Goal: Transaction & Acquisition: Download file/media

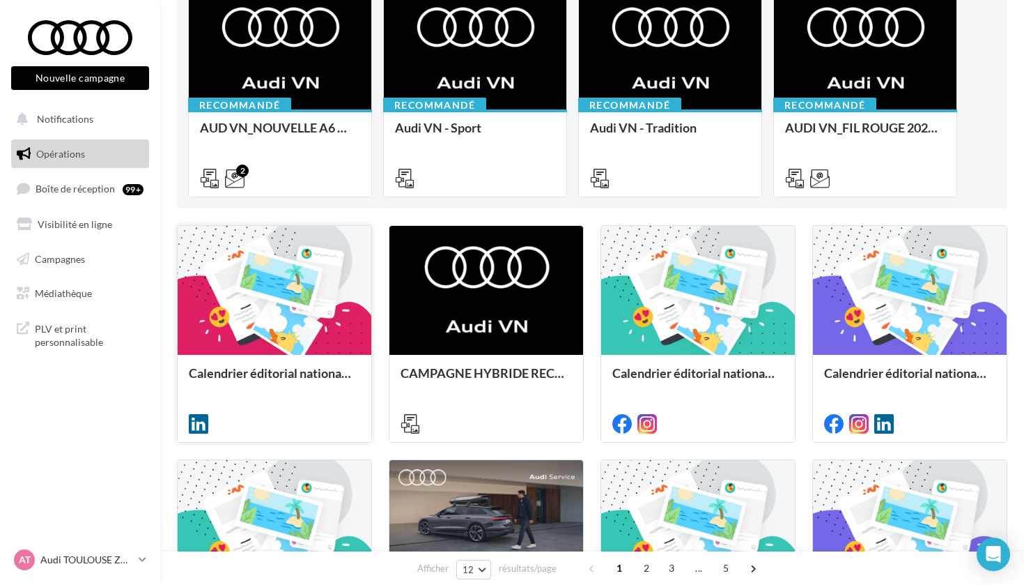
scroll to position [10, 0]
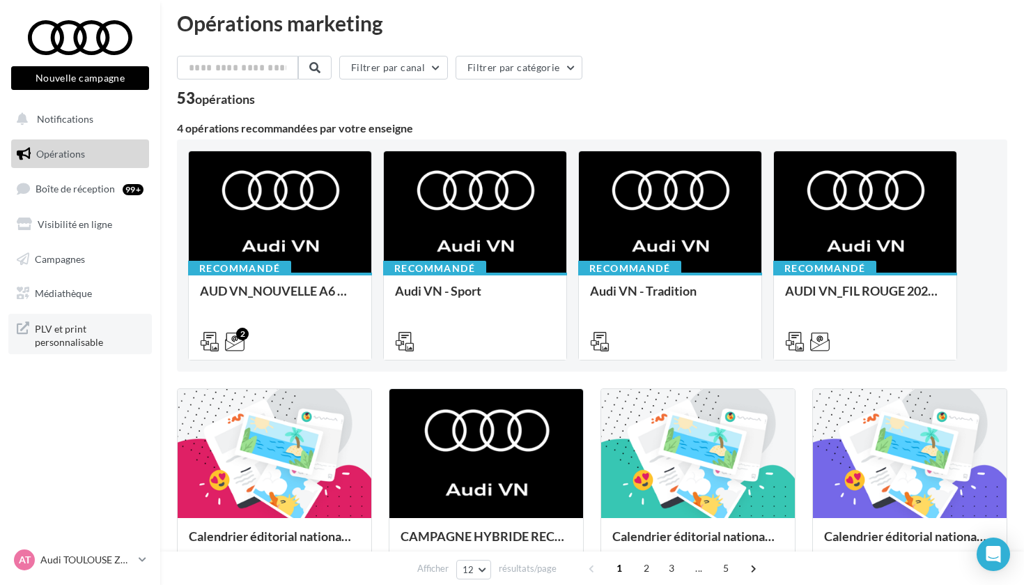
click at [52, 345] on span "PLV et print personnalisable" at bounding box center [89, 334] width 109 height 30
click at [73, 290] on span "Médiathèque" at bounding box center [63, 293] width 57 height 12
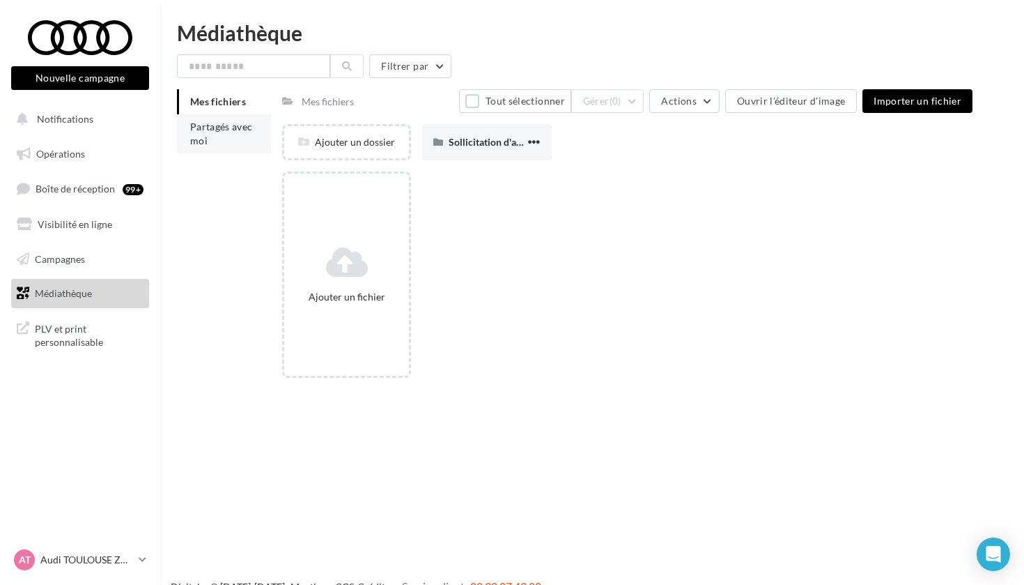
click at [213, 144] on li "Partagés avec moi" at bounding box center [224, 133] width 94 height 39
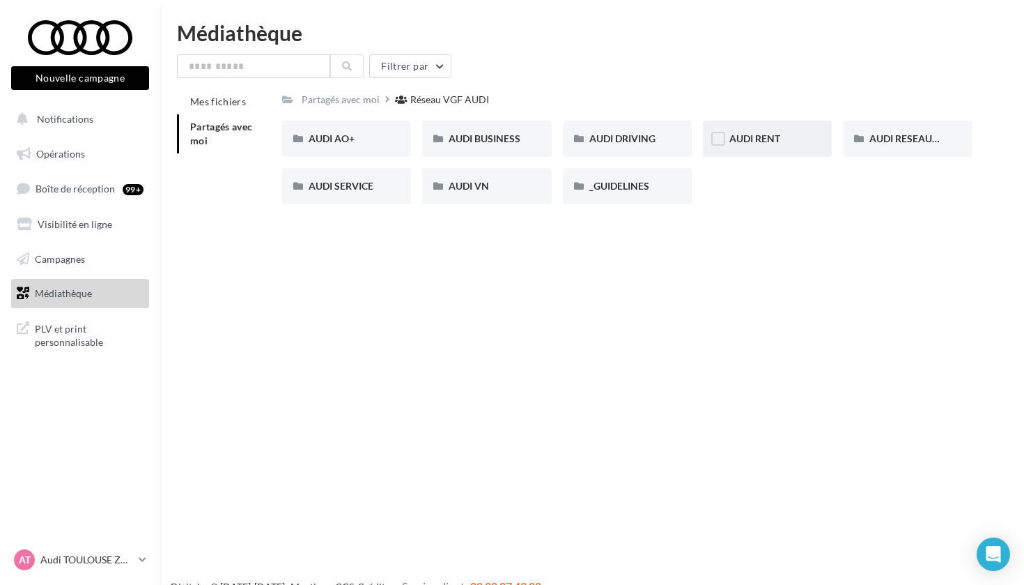
click at [777, 146] on div "AUDI RENT" at bounding box center [767, 139] width 129 height 36
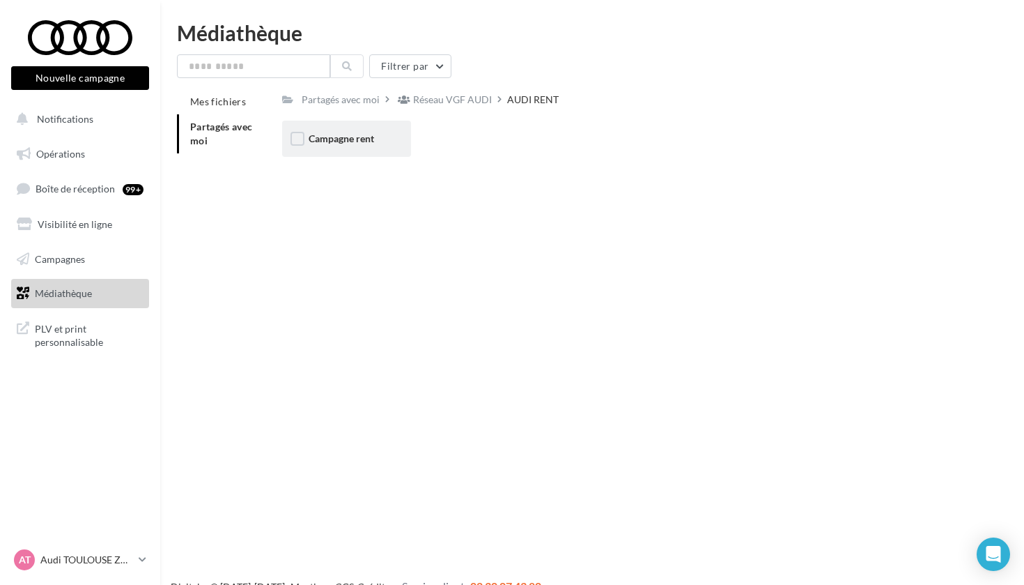
click at [346, 130] on div "Campagne rent" at bounding box center [346, 139] width 129 height 36
click at [346, 130] on div "CARROUSELS" at bounding box center [346, 139] width 129 height 36
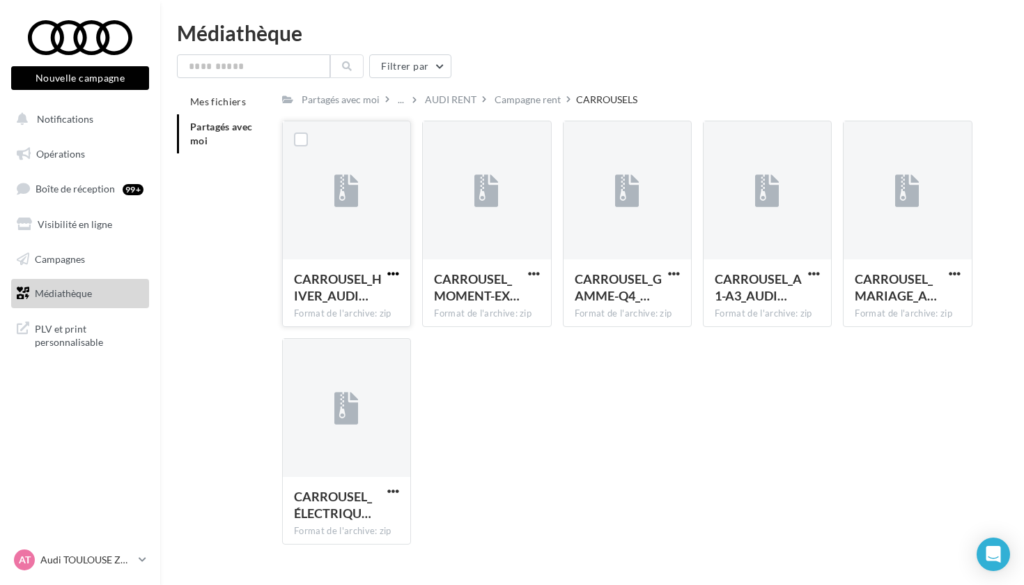
click at [399, 275] on span "button" at bounding box center [393, 274] width 12 height 12
click at [376, 302] on button "Télécharger" at bounding box center [332, 301] width 139 height 36
click at [70, 38] on div at bounding box center [80, 37] width 112 height 35
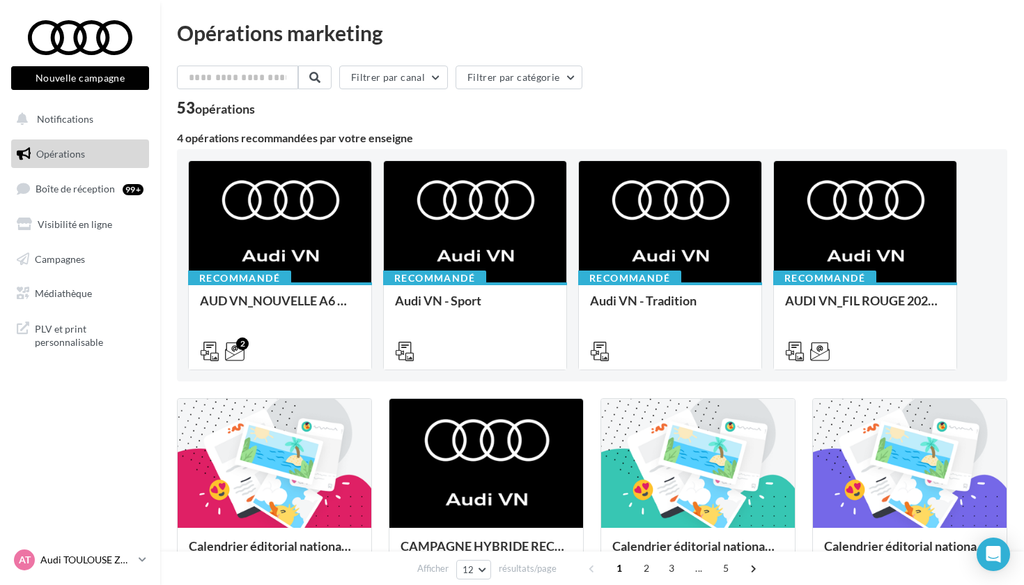
click at [110, 555] on p "Audi TOULOUSE ZAC" at bounding box center [86, 560] width 93 height 14
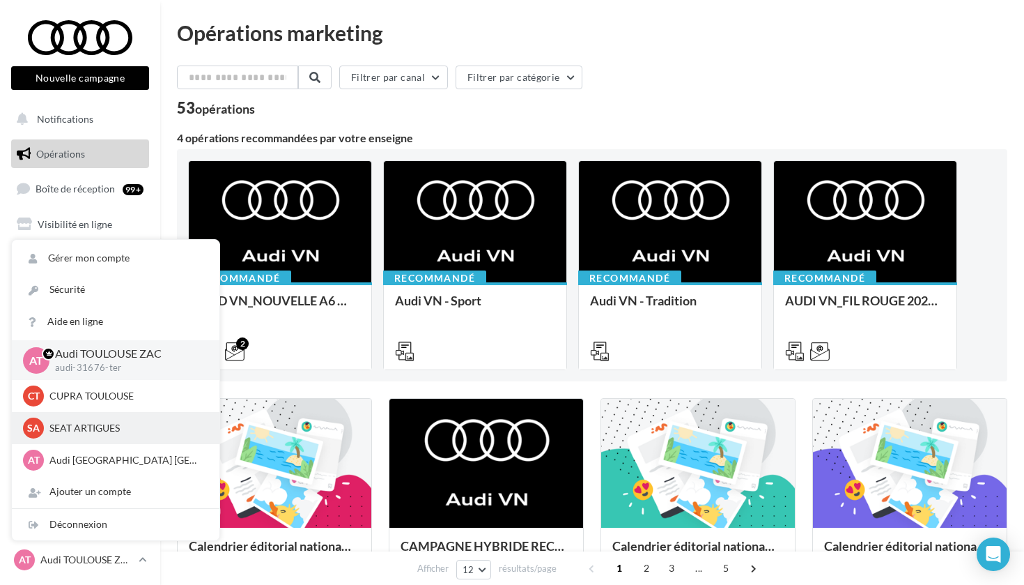
scroll to position [14, 0]
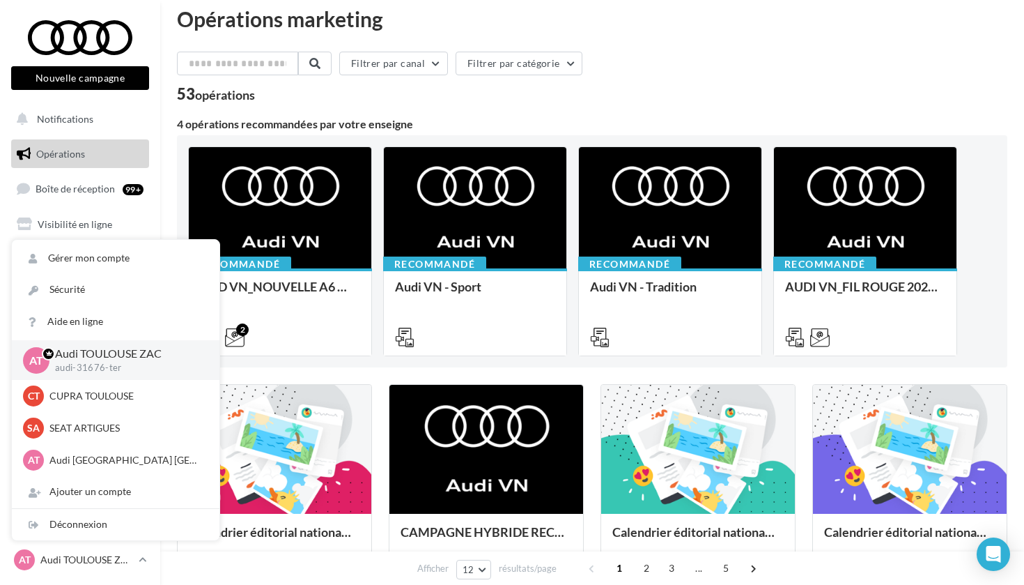
click at [425, 97] on div "53 opérations" at bounding box center [592, 95] width 831 height 18
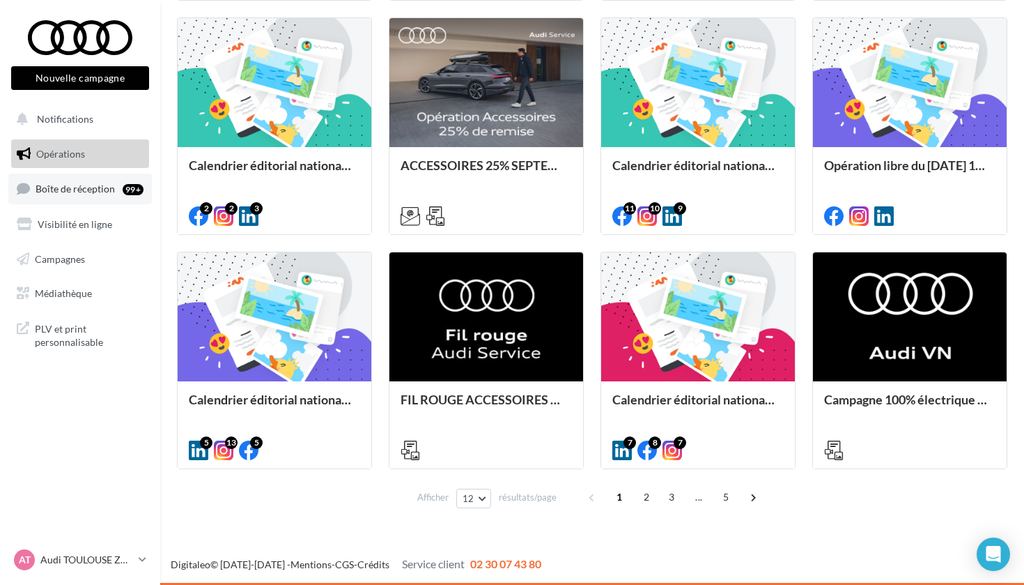
scroll to position [615, 0]
click at [70, 287] on span "Médiathèque" at bounding box center [63, 293] width 57 height 12
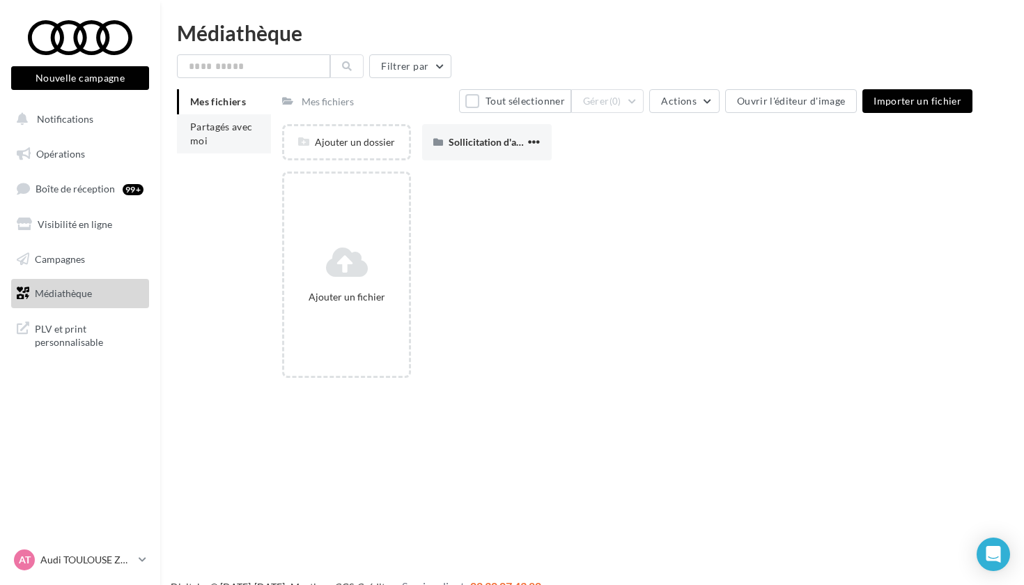
click at [230, 137] on li "Partagés avec moi" at bounding box center [224, 133] width 94 height 39
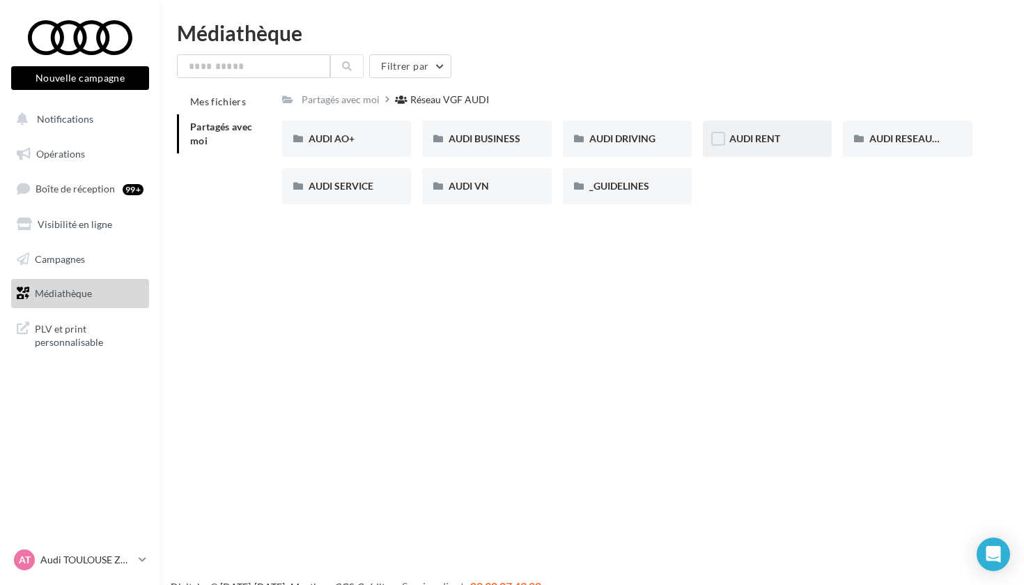
click at [789, 142] on div "AUDI RENT" at bounding box center [768, 139] width 76 height 14
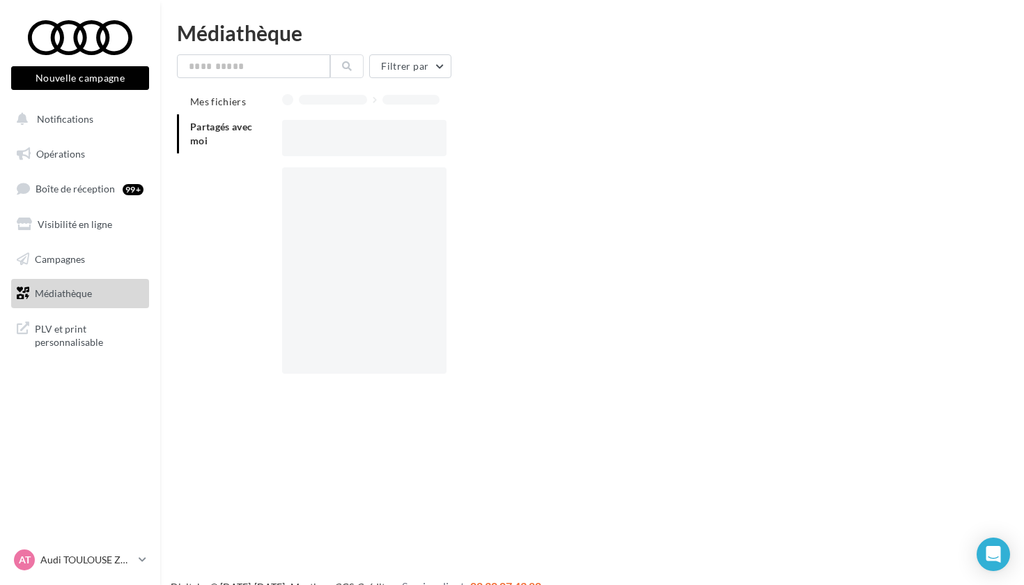
click at [789, 142] on div at bounding box center [633, 138] width 702 height 36
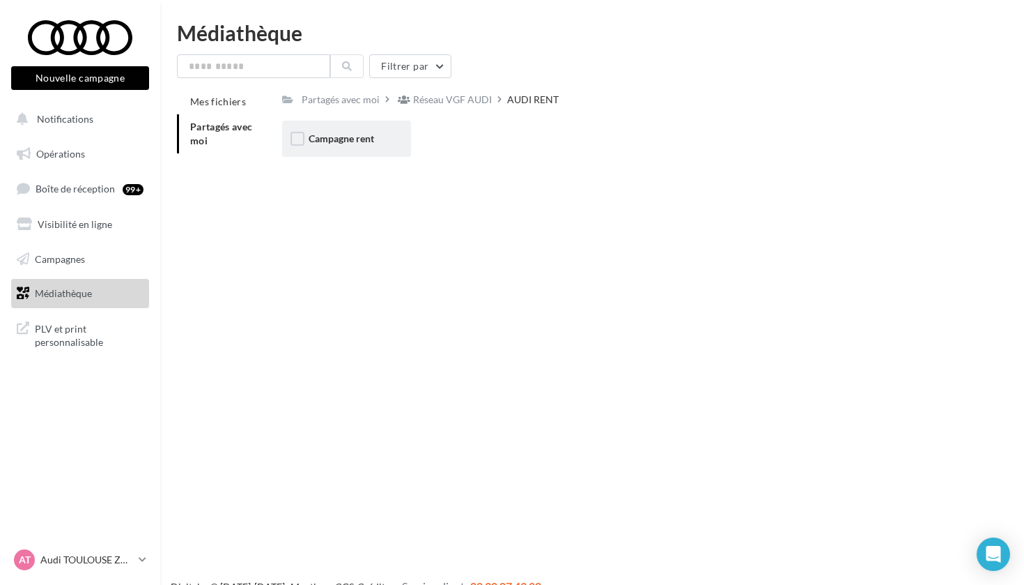
click at [374, 139] on span "Campagne rent" at bounding box center [342, 138] width 66 height 12
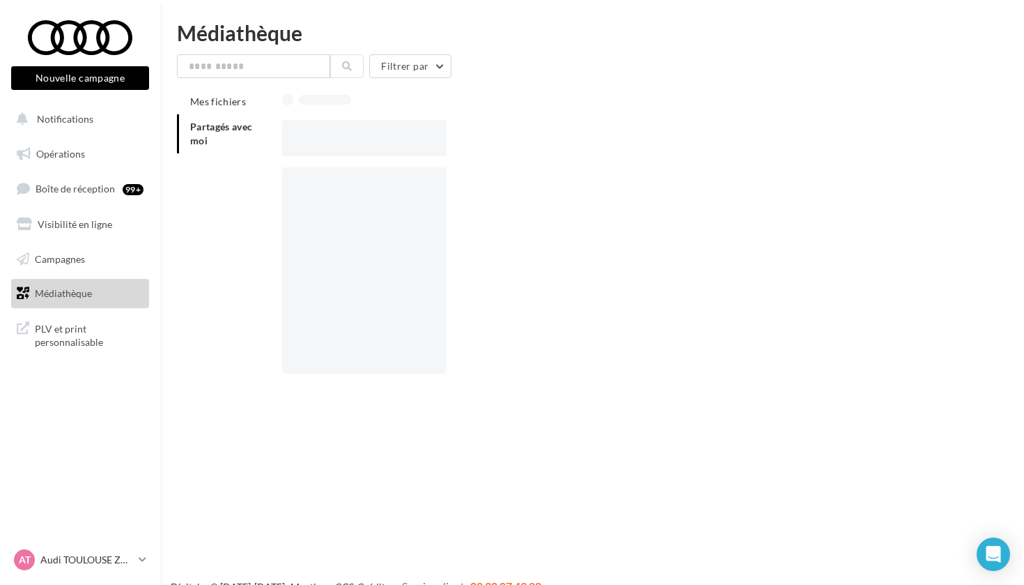
click at [374, 139] on div at bounding box center [364, 138] width 164 height 36
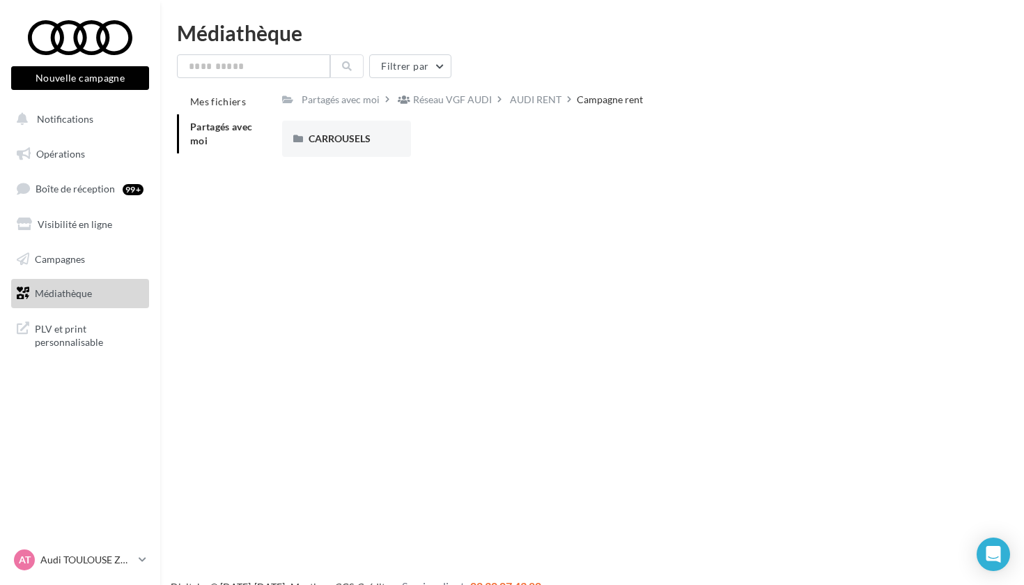
click at [371, 139] on span "CARROUSELS" at bounding box center [340, 138] width 62 height 12
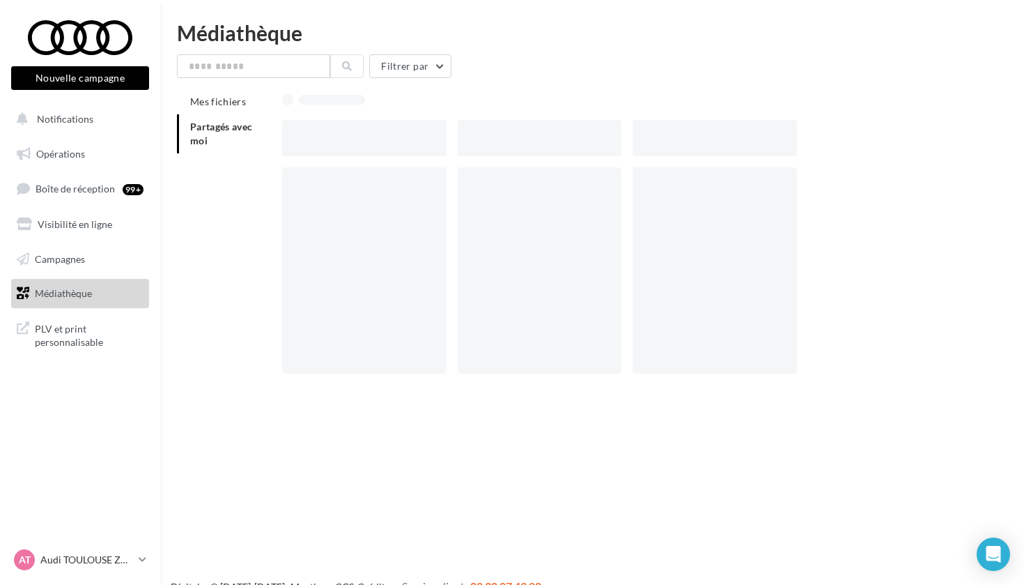
click at [374, 139] on div at bounding box center [364, 138] width 164 height 36
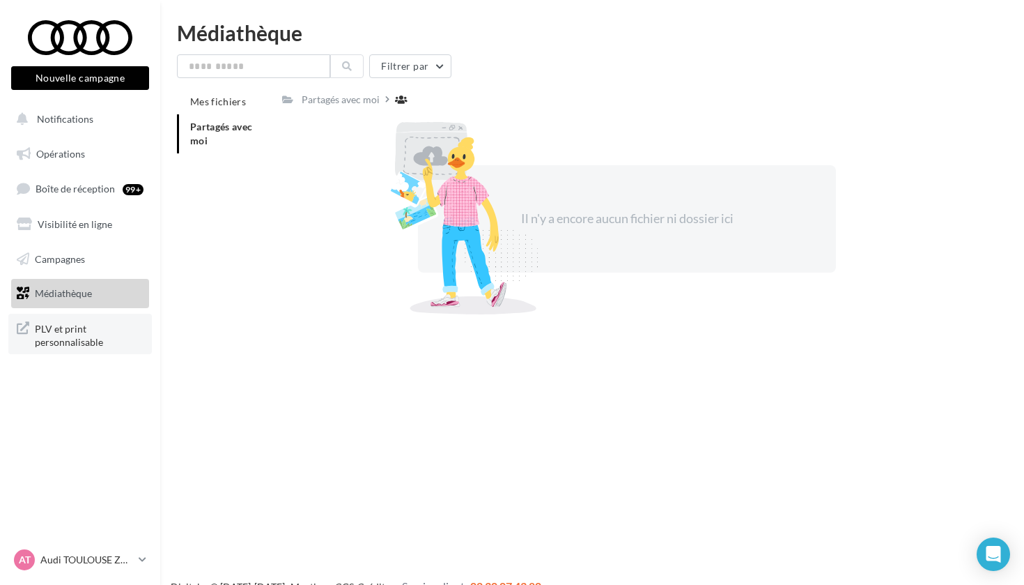
click at [67, 344] on span "PLV et print personnalisable" at bounding box center [89, 334] width 109 height 30
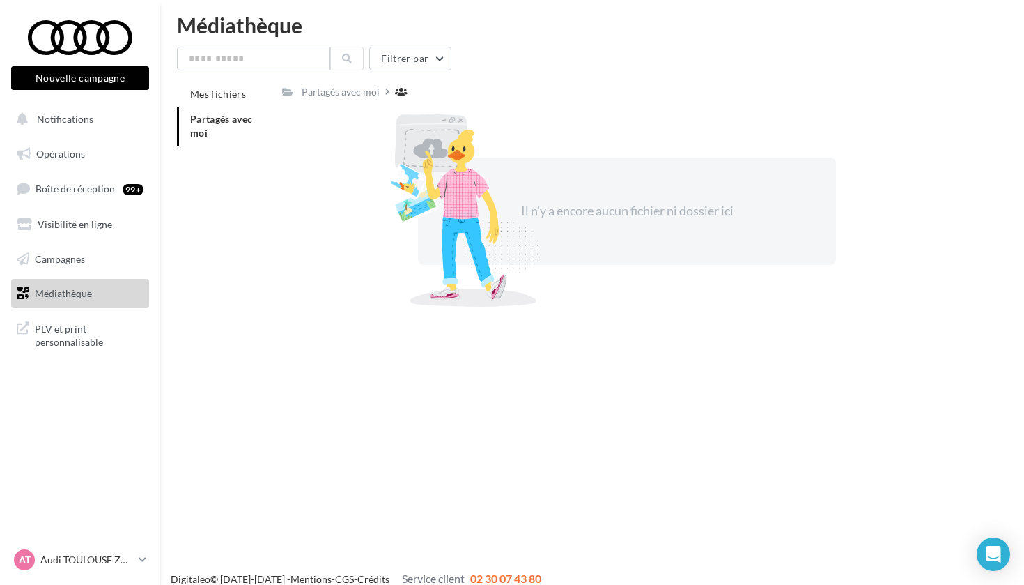
scroll to position [11, 0]
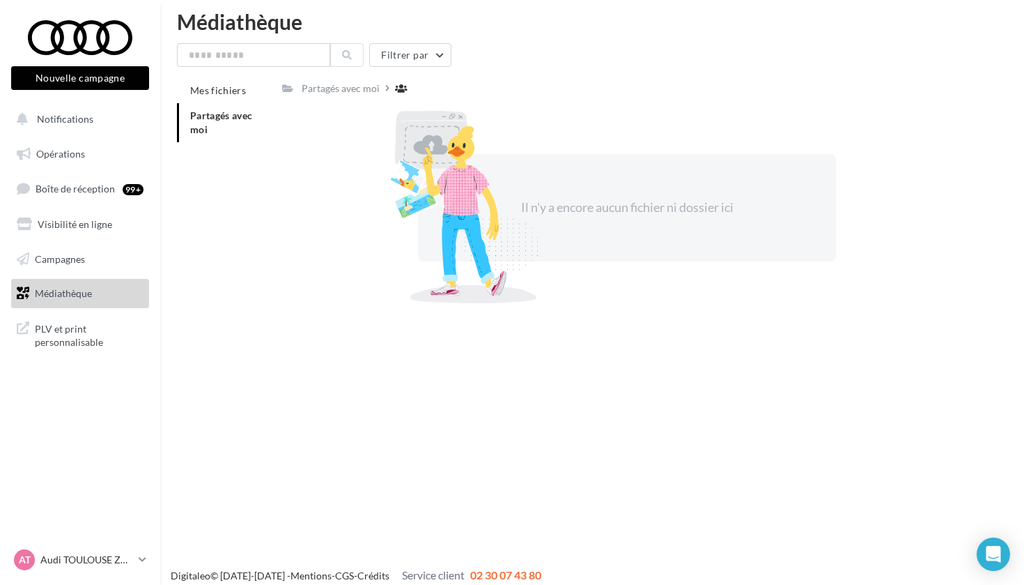
click at [231, 118] on span "Partagés avec moi" at bounding box center [221, 122] width 63 height 26
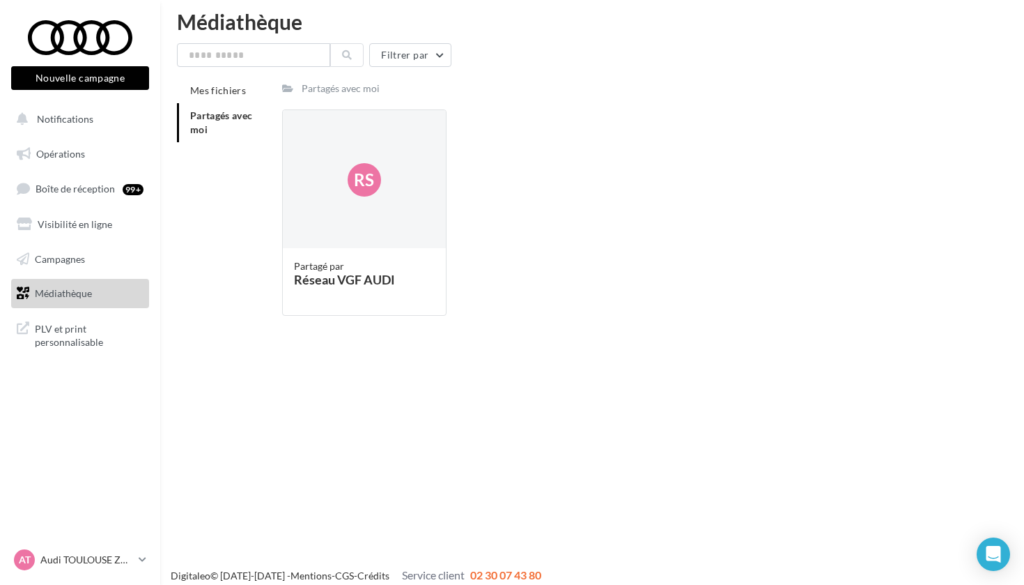
click at [209, 139] on li "Partagés avec moi" at bounding box center [224, 122] width 94 height 39
click at [102, 256] on link "Campagnes" at bounding box center [80, 259] width 144 height 29
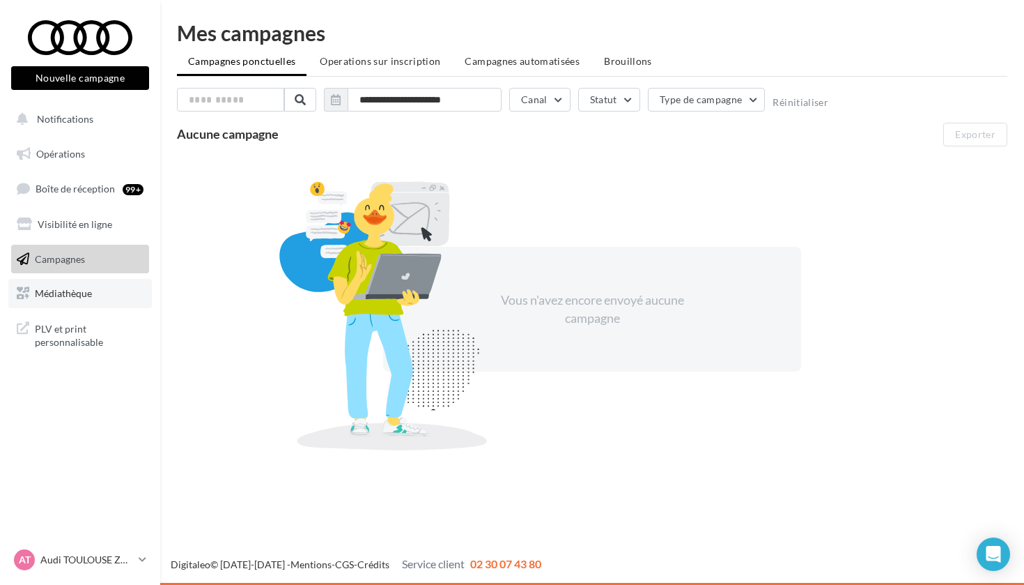
click at [95, 293] on link "Médiathèque" at bounding box center [80, 293] width 144 height 29
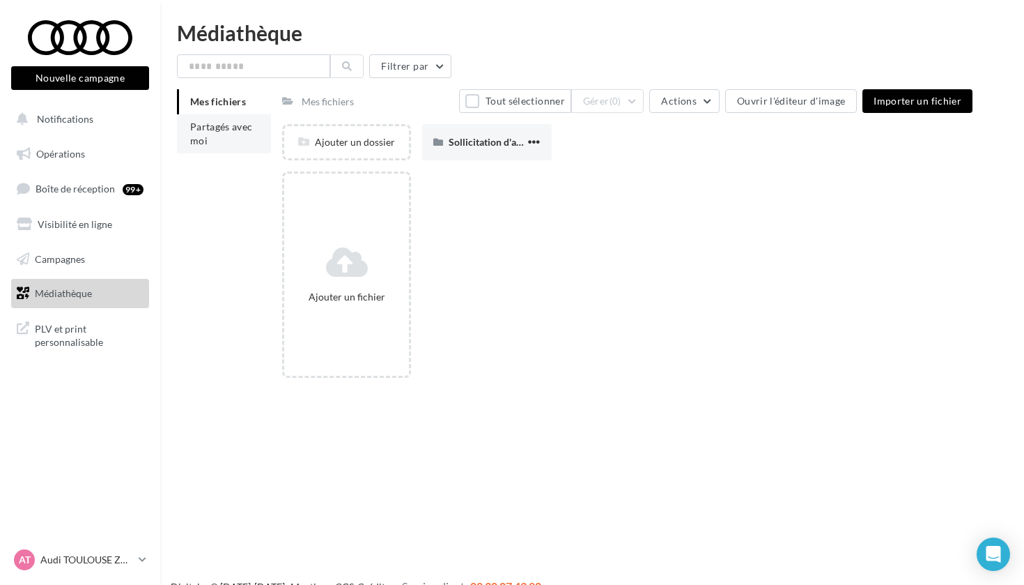
click at [248, 136] on li "Partagés avec moi" at bounding box center [224, 133] width 94 height 39
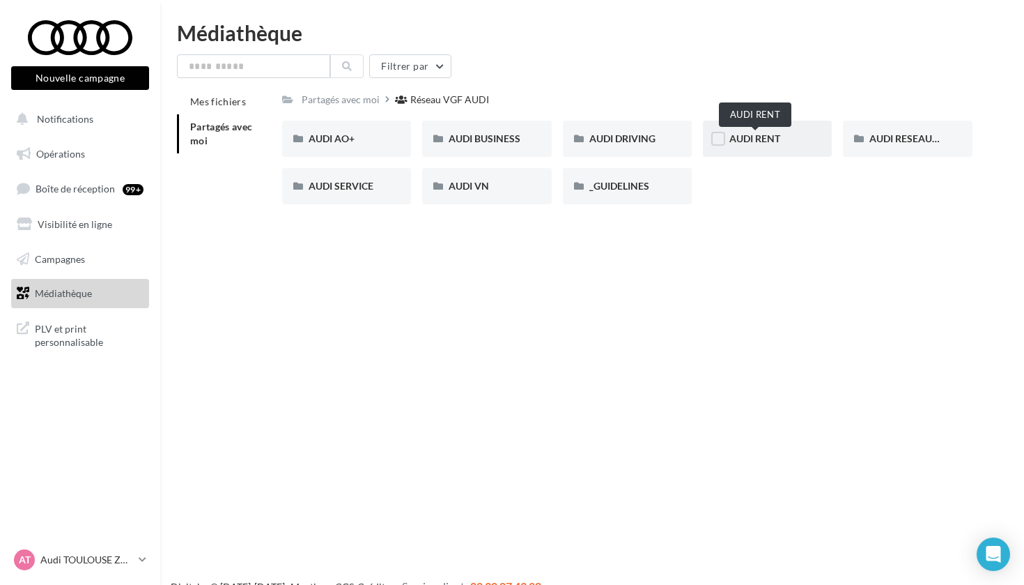
click at [762, 144] on span "AUDI RENT" at bounding box center [755, 138] width 51 height 12
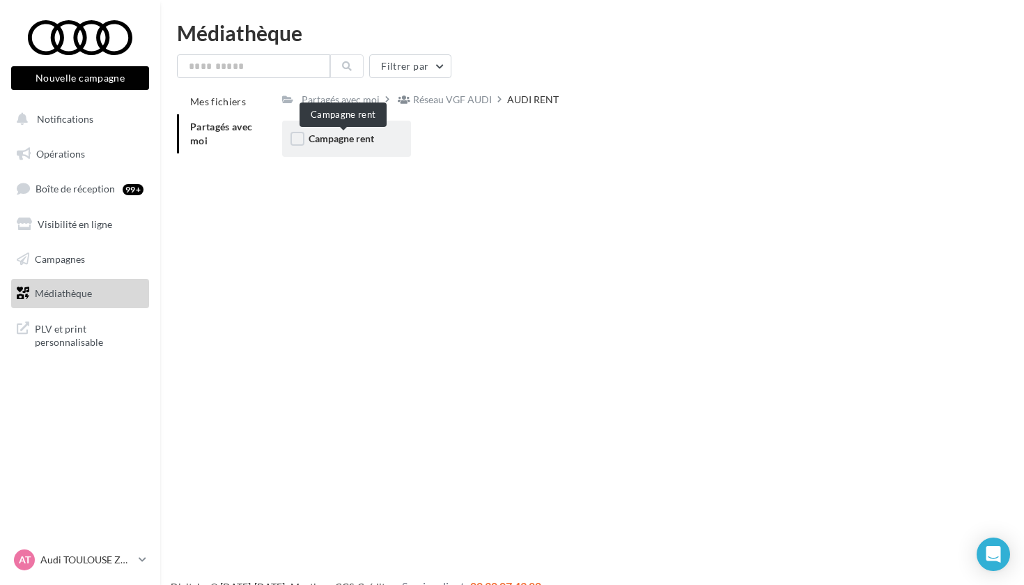
click at [362, 132] on span "Campagne rent" at bounding box center [342, 138] width 66 height 12
click at [362, 132] on span "CARROUSELS" at bounding box center [340, 138] width 62 height 12
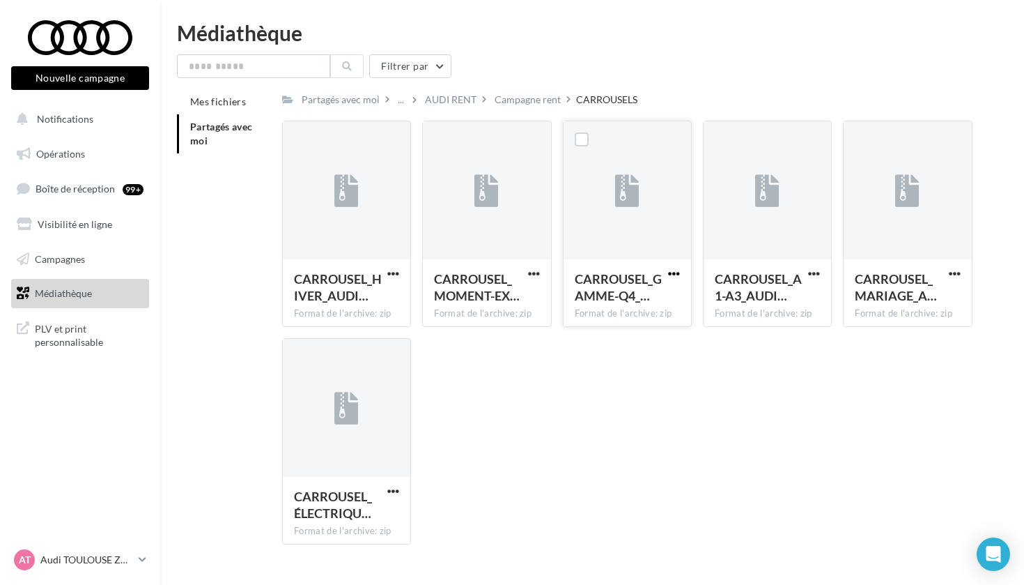
click at [677, 271] on span "button" at bounding box center [674, 274] width 12 height 12
click at [635, 308] on button "Télécharger" at bounding box center [613, 301] width 139 height 36
click at [481, 390] on div "CARROUSEL_HIVER_AUDI… Format de l'archive: zip CARROUSEL_HIVER_AUDI-RENT_1080x1…" at bounding box center [633, 338] width 702 height 435
click at [537, 402] on div "CARROUSEL_HIVER_AUDI… Format de l'archive: zip CARROUSEL_HIVER_AUDI-RENT_1080x1…" at bounding box center [633, 338] width 702 height 435
click at [535, 268] on span "button" at bounding box center [534, 274] width 12 height 12
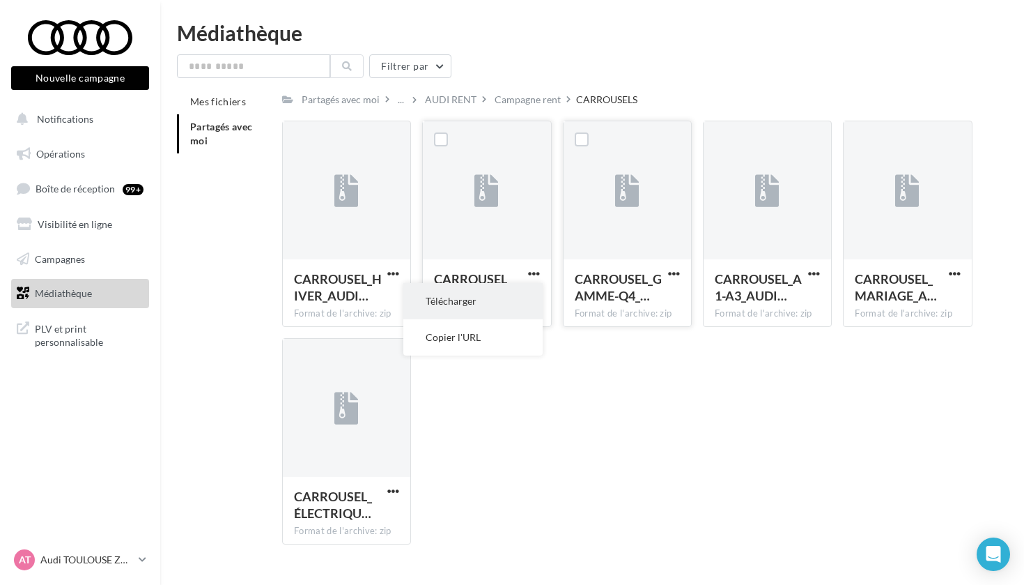
click at [510, 298] on button "Télécharger" at bounding box center [473, 301] width 139 height 36
click at [489, 361] on div "CARROUSEL_HIVER_AUDI… Format de l'archive: zip CARROUSEL_HIVER_AUDI-RENT_1080x1…" at bounding box center [633, 338] width 702 height 435
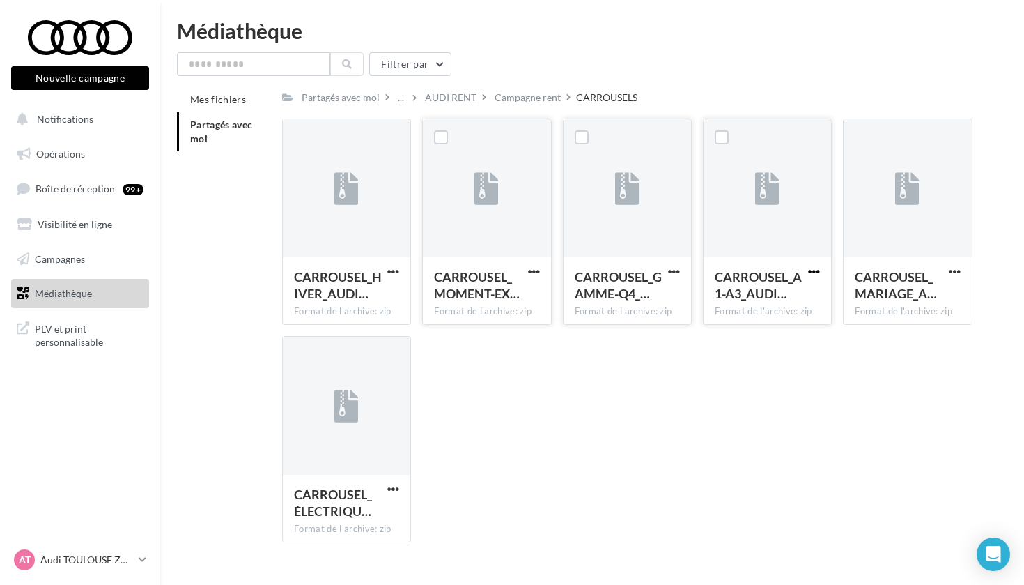
click at [808, 269] on span "button" at bounding box center [814, 272] width 12 height 12
click at [787, 307] on button "Télécharger" at bounding box center [753, 299] width 139 height 36
click at [443, 472] on div "CARROUSEL_HIVER_AUDI… Format de l'archive: zip CARROUSEL_HIVER_AUDI-RENT_1080x1…" at bounding box center [633, 335] width 702 height 435
click at [80, 563] on p "Audi TOULOUSE ZAC" at bounding box center [86, 560] width 93 height 14
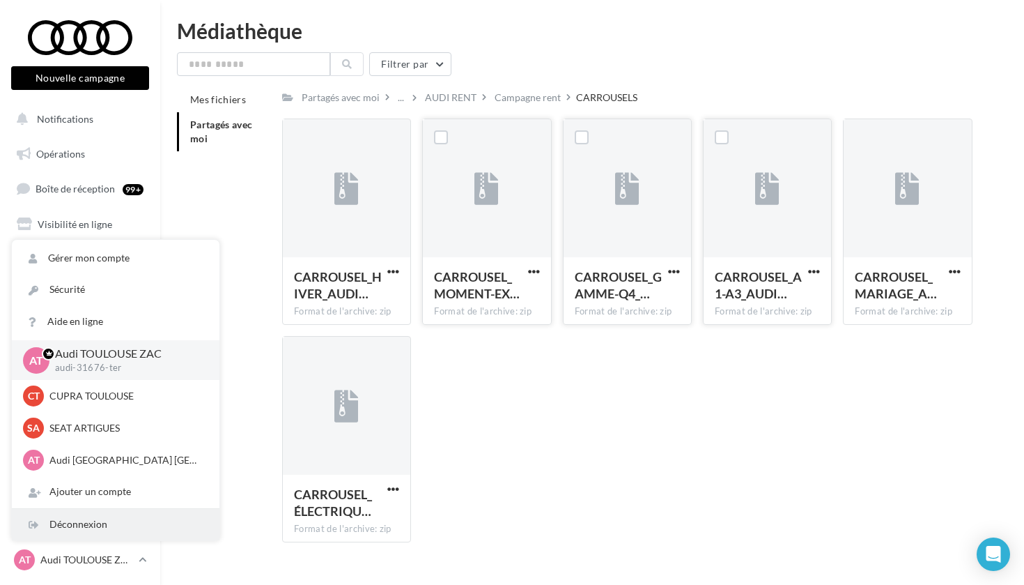
click at [100, 518] on div "Déconnexion" at bounding box center [116, 524] width 208 height 31
